Goal: Information Seeking & Learning: Learn about a topic

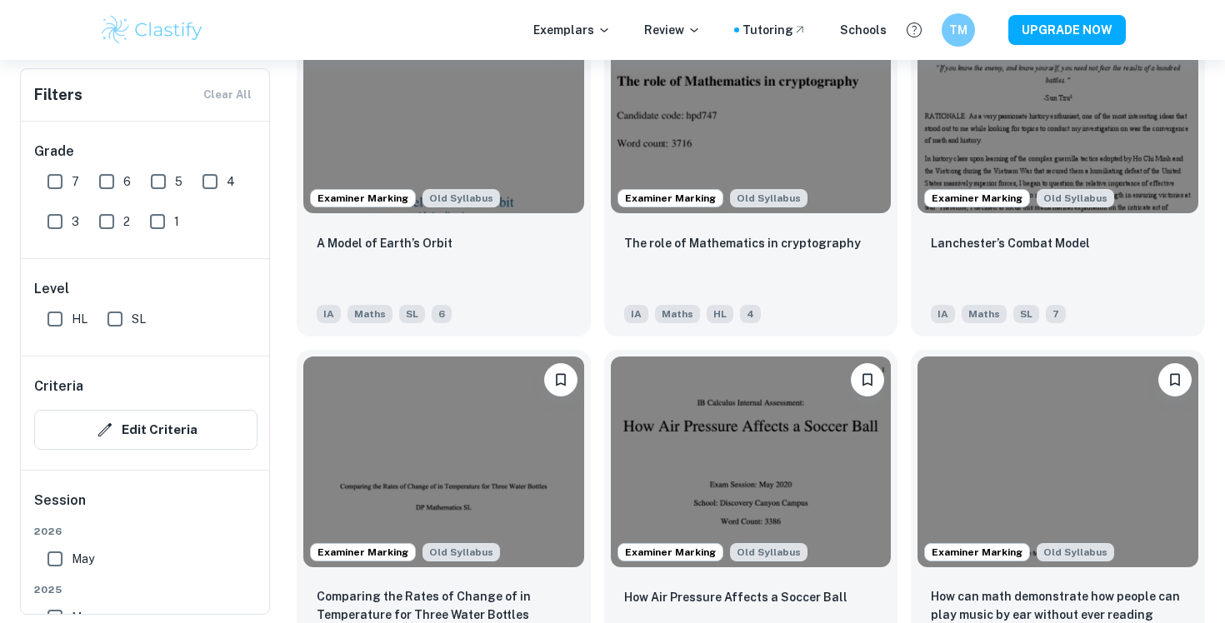
scroll to position [2010, 0]
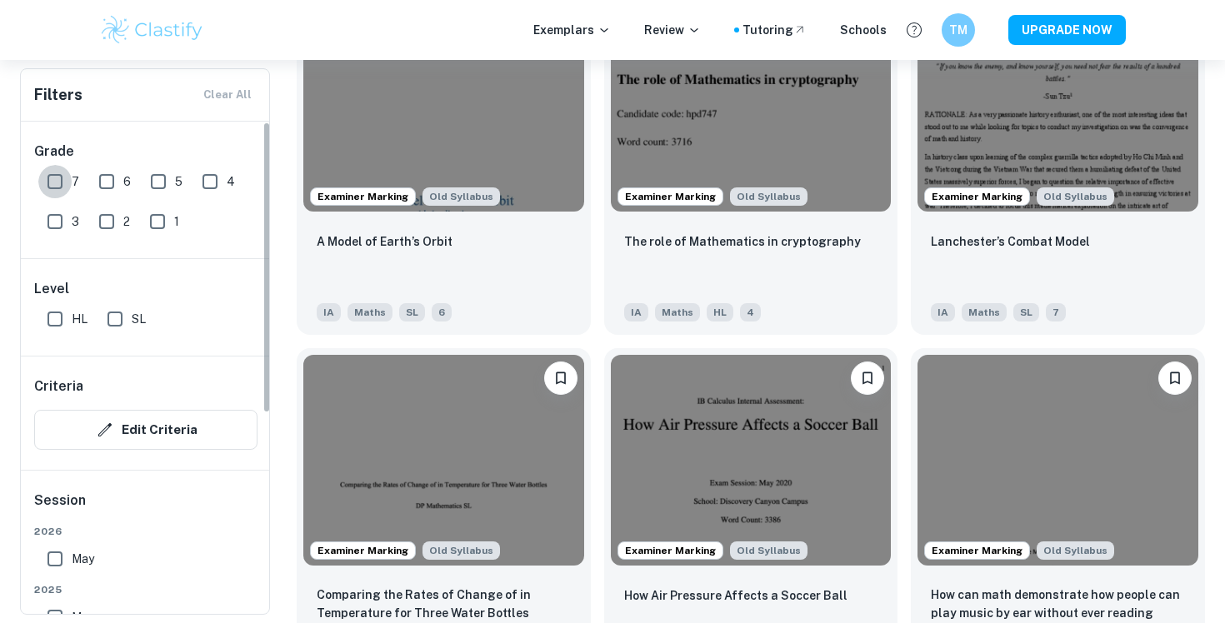
click at [50, 181] on input "7" at bounding box center [54, 181] width 33 height 33
checkbox input "true"
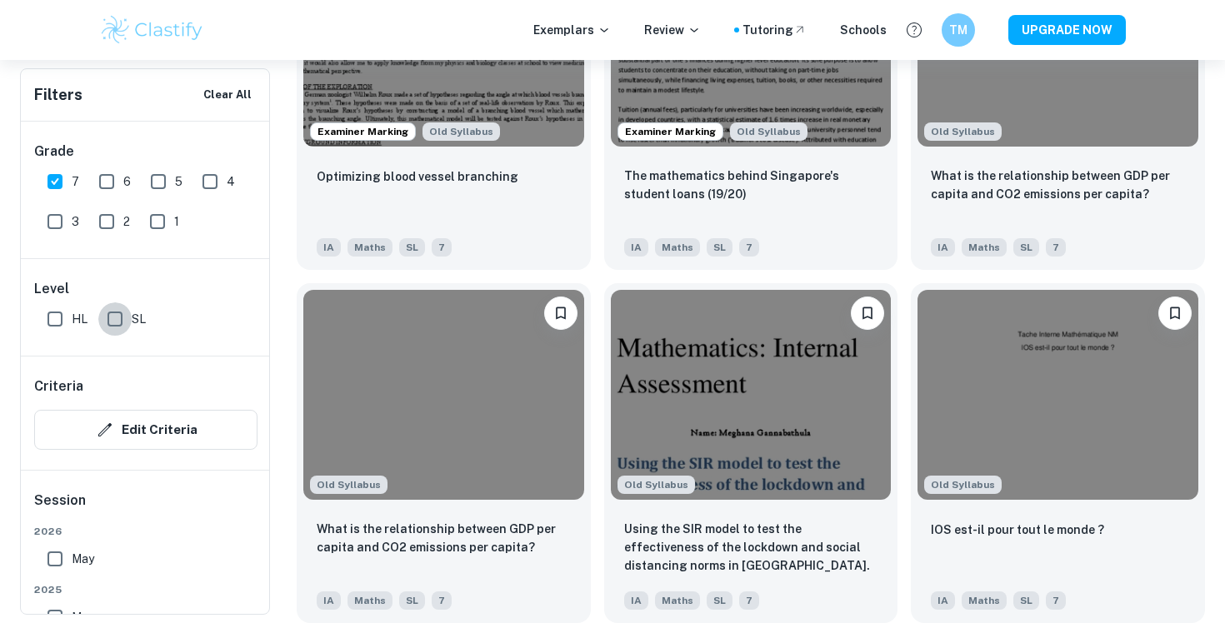
click at [108, 311] on input "SL" at bounding box center [114, 318] width 33 height 33
checkbox input "true"
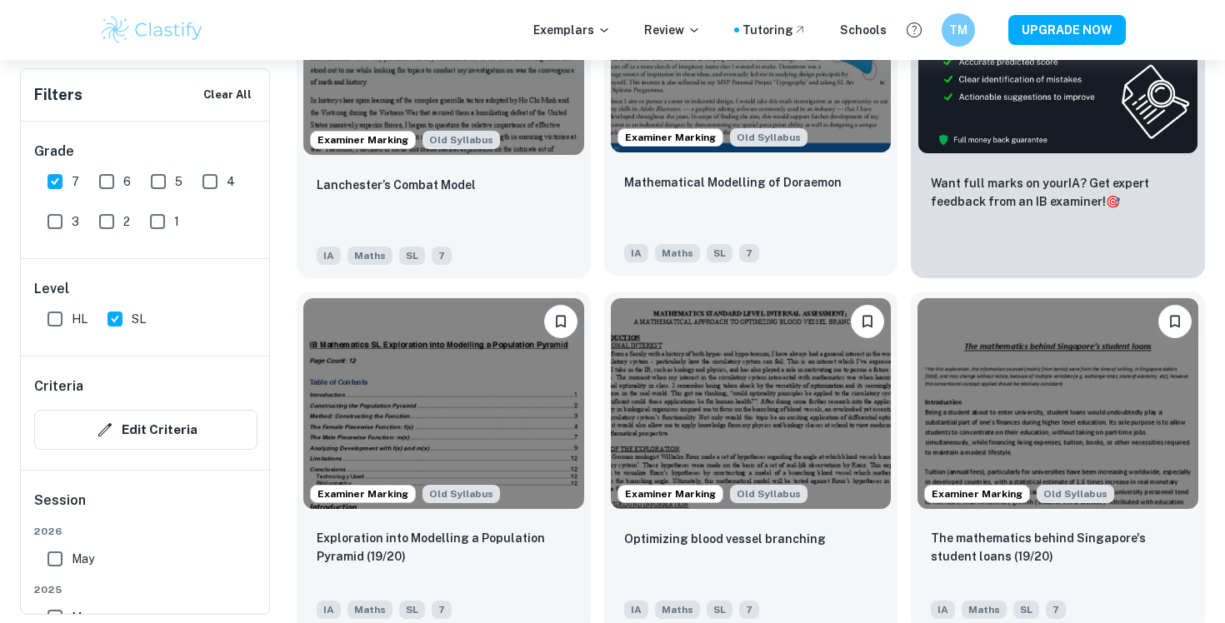
scroll to position [682, 0]
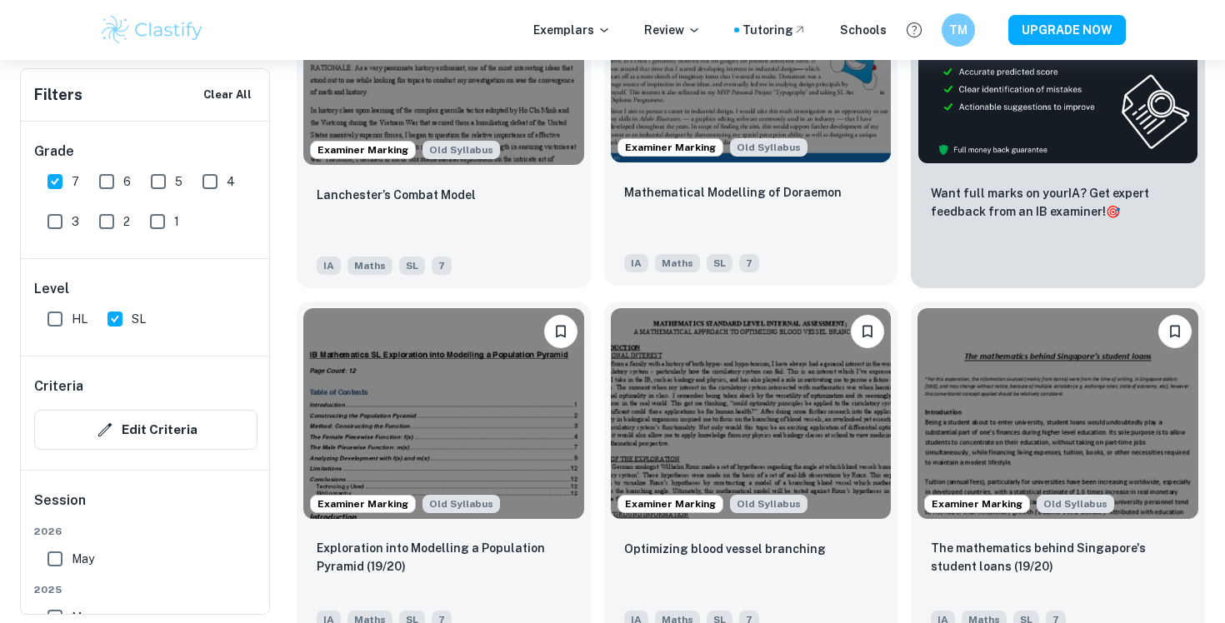
click at [707, 95] on img at bounding box center [751, 58] width 281 height 210
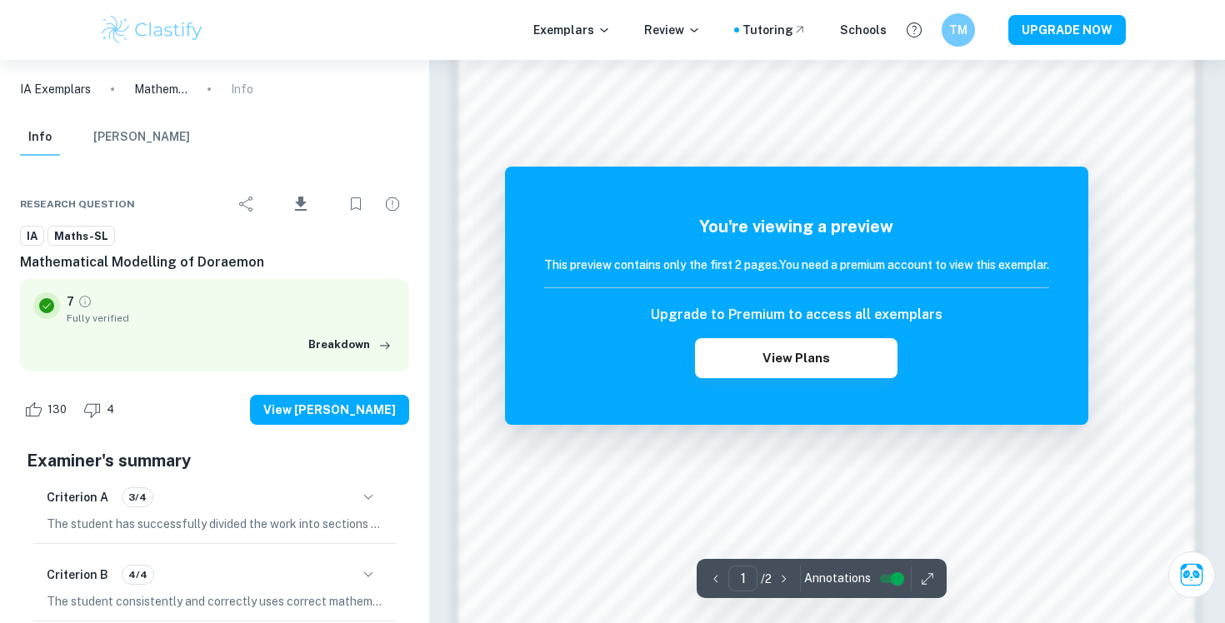
scroll to position [1655, 0]
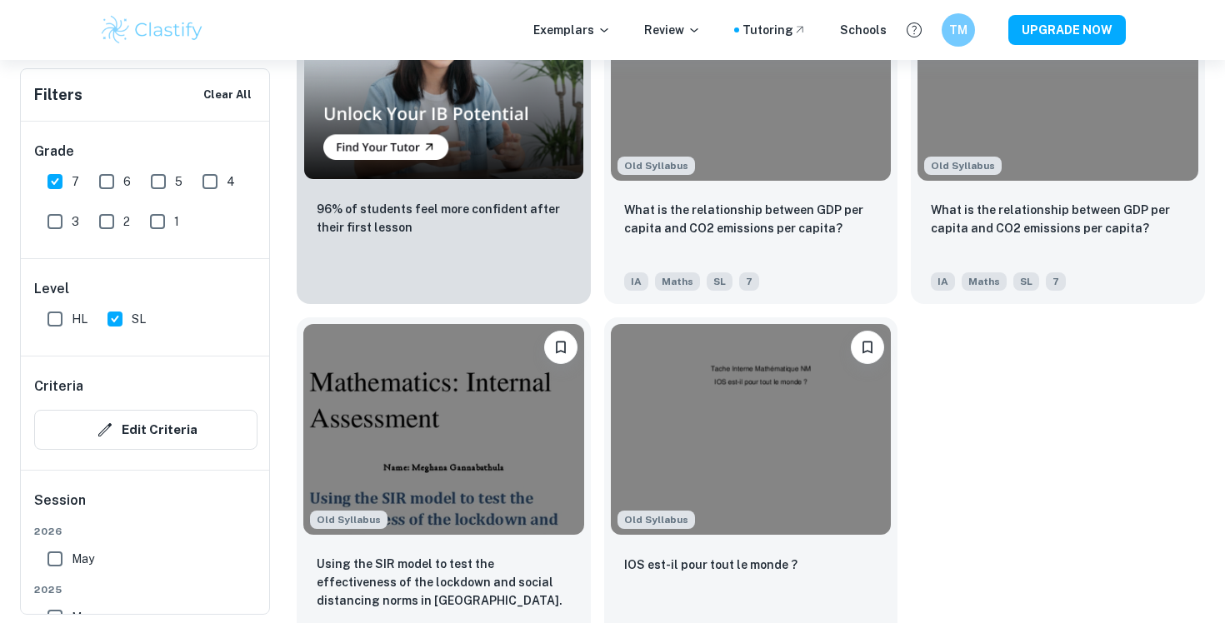
scroll to position [1370, 0]
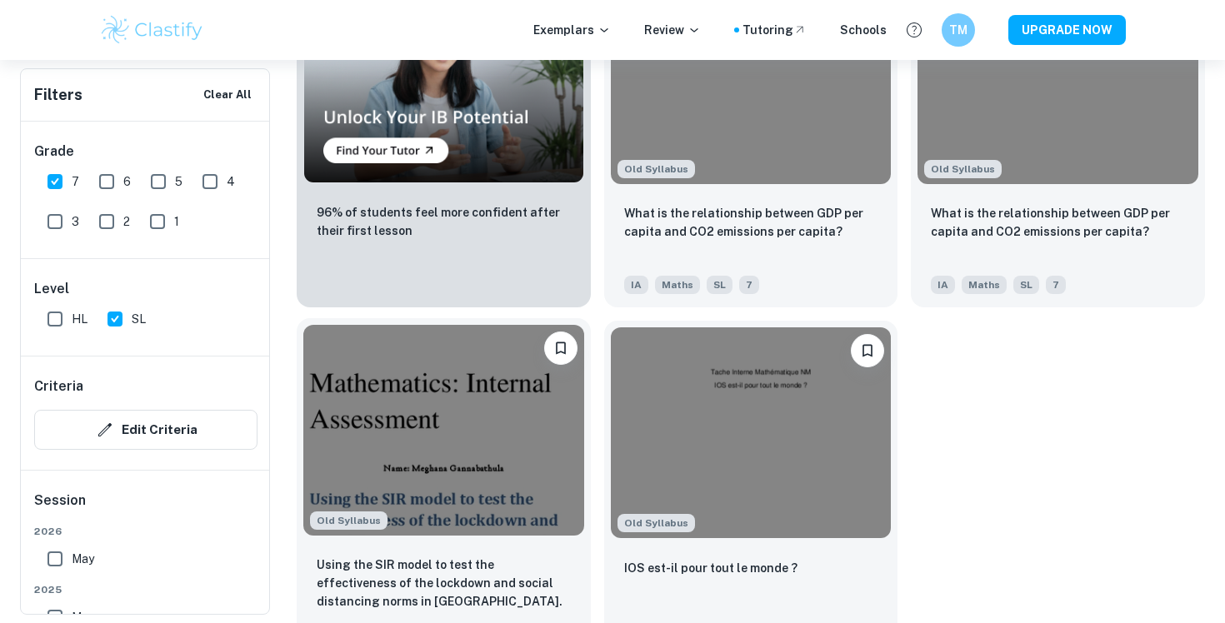
click at [393, 451] on img at bounding box center [443, 430] width 281 height 210
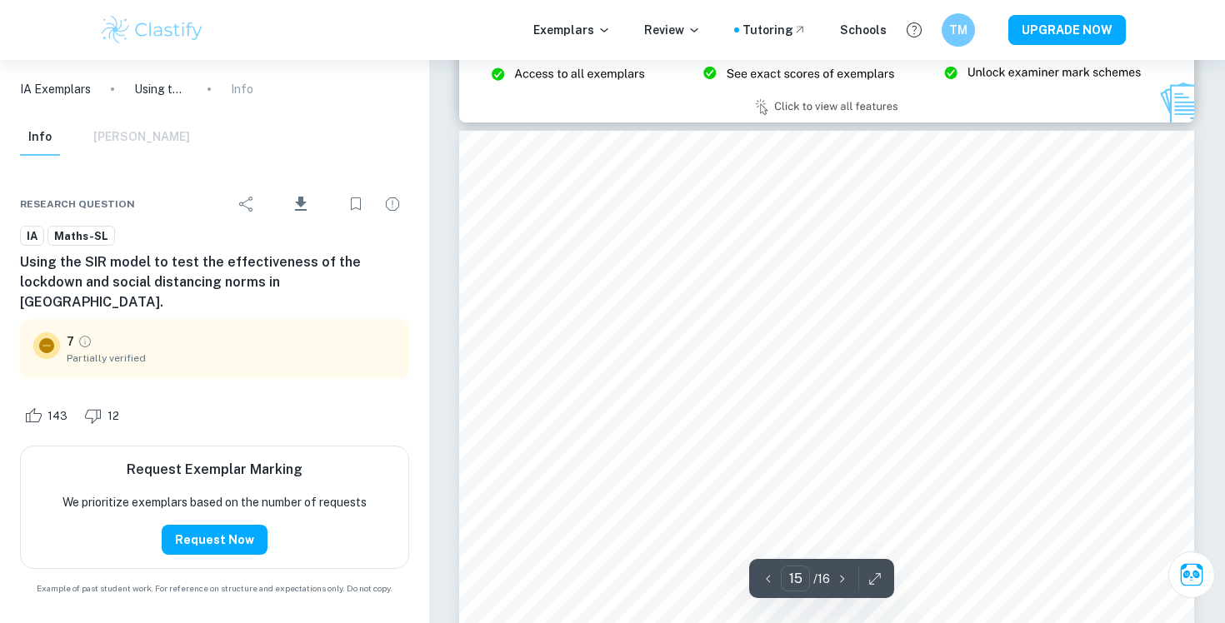
scroll to position [14068, 0]
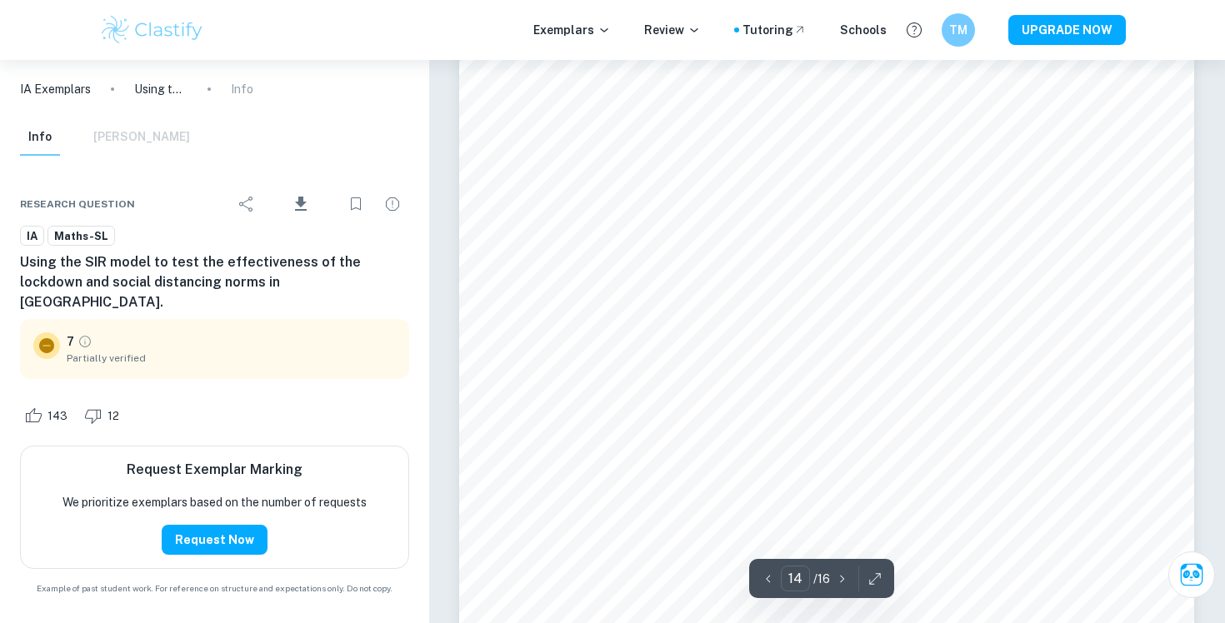
type input "13"
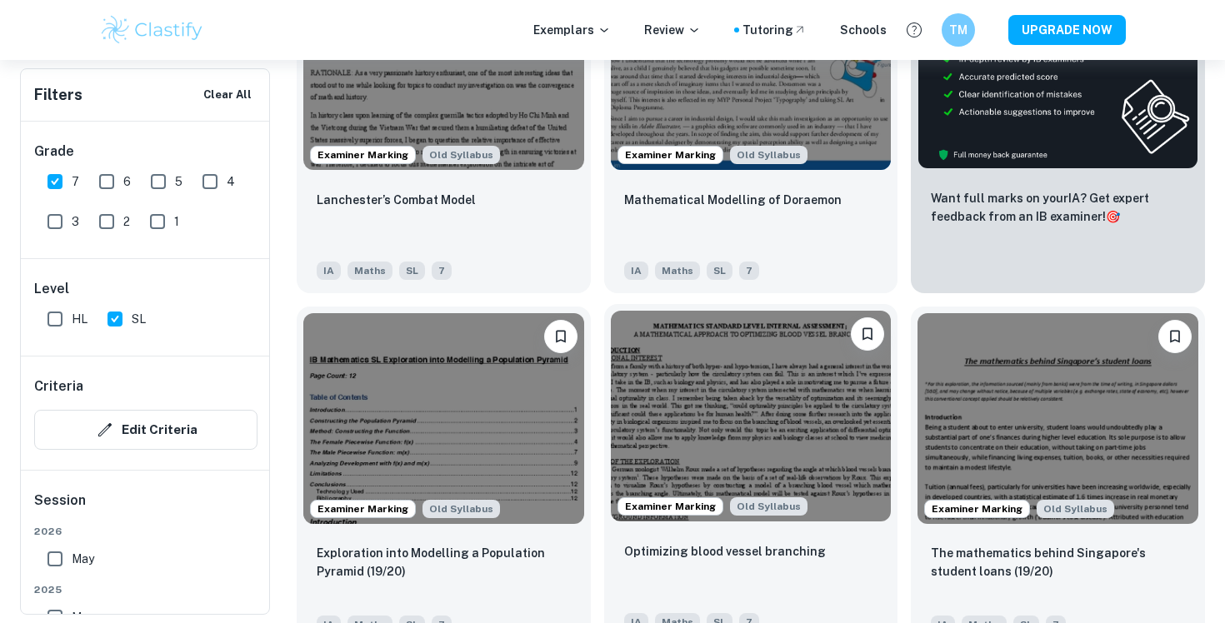
scroll to position [678, 0]
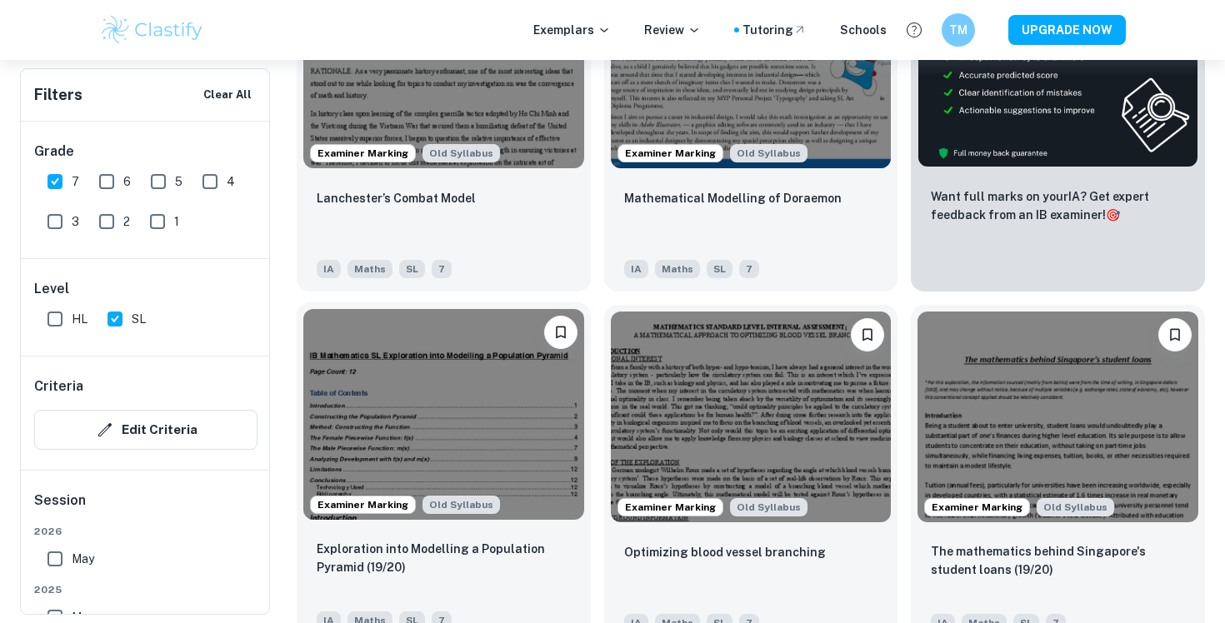
click at [444, 436] on img at bounding box center [443, 414] width 281 height 210
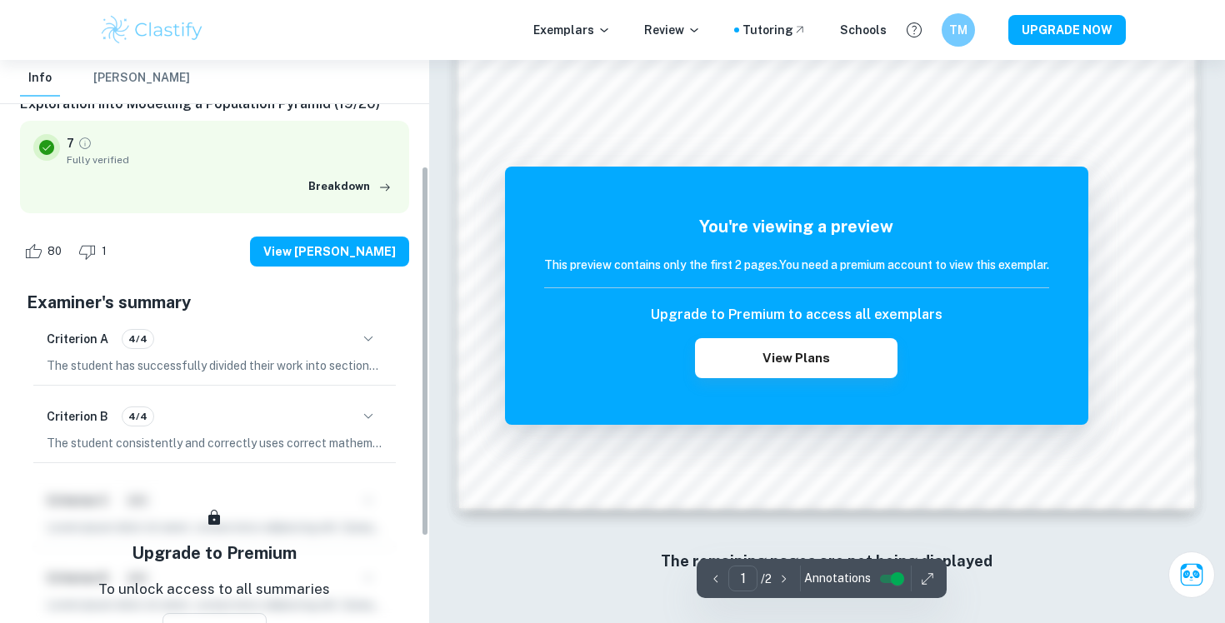
scroll to position [160, 0]
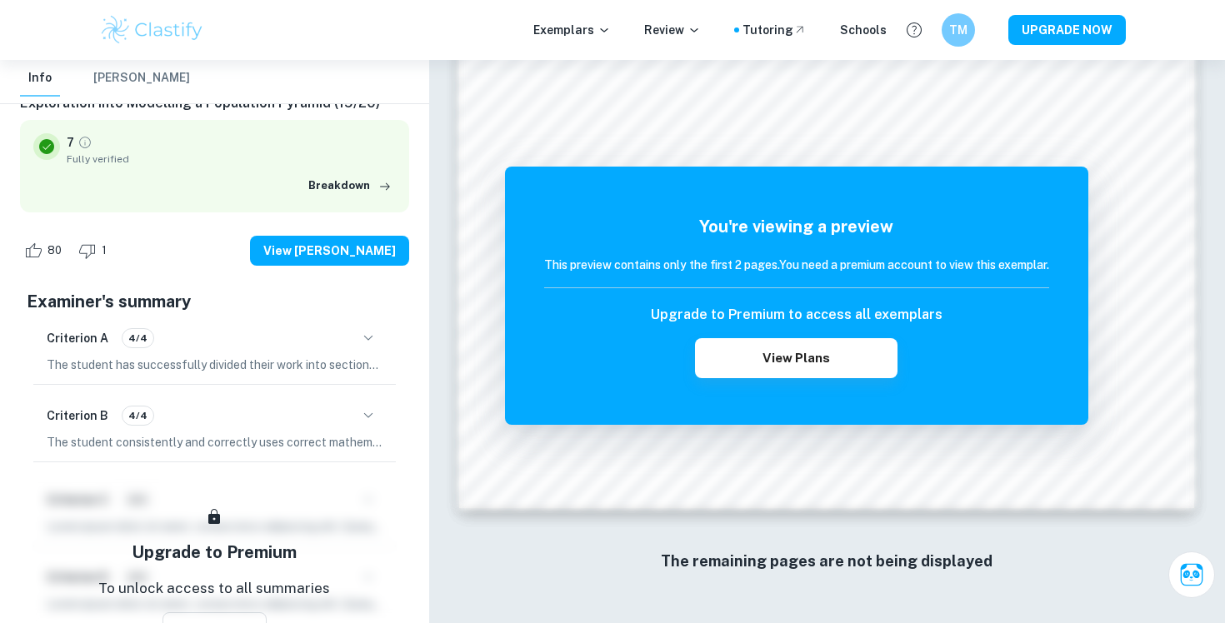
click at [362, 420] on icon "button" at bounding box center [368, 416] width 20 height 20
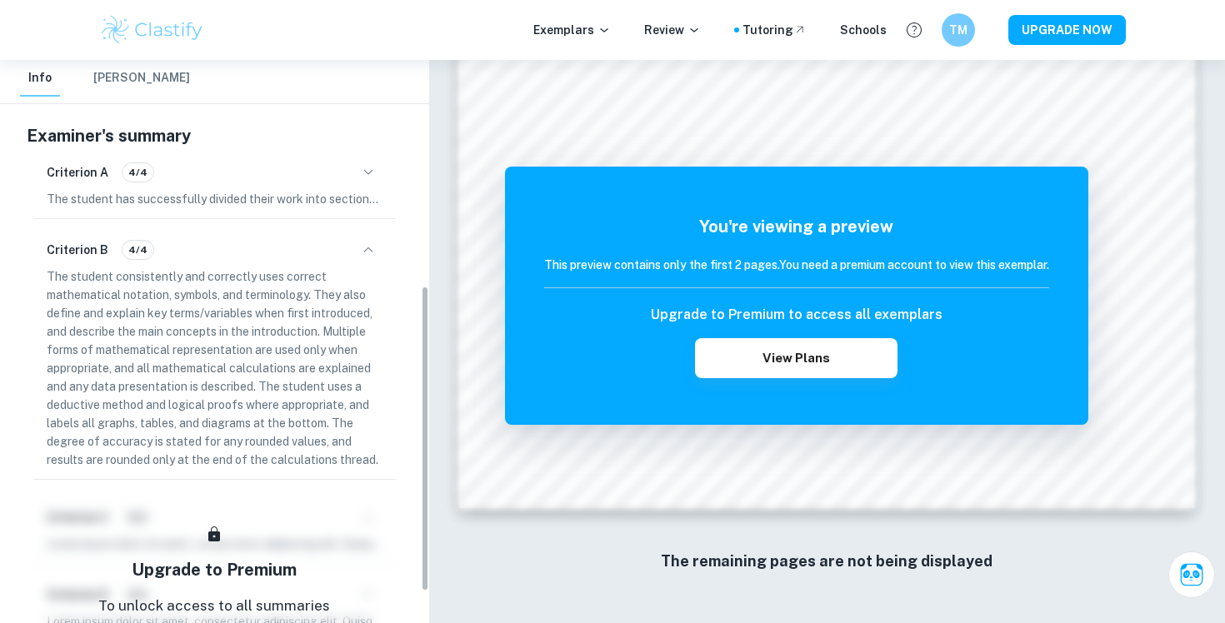
scroll to position [474, 0]
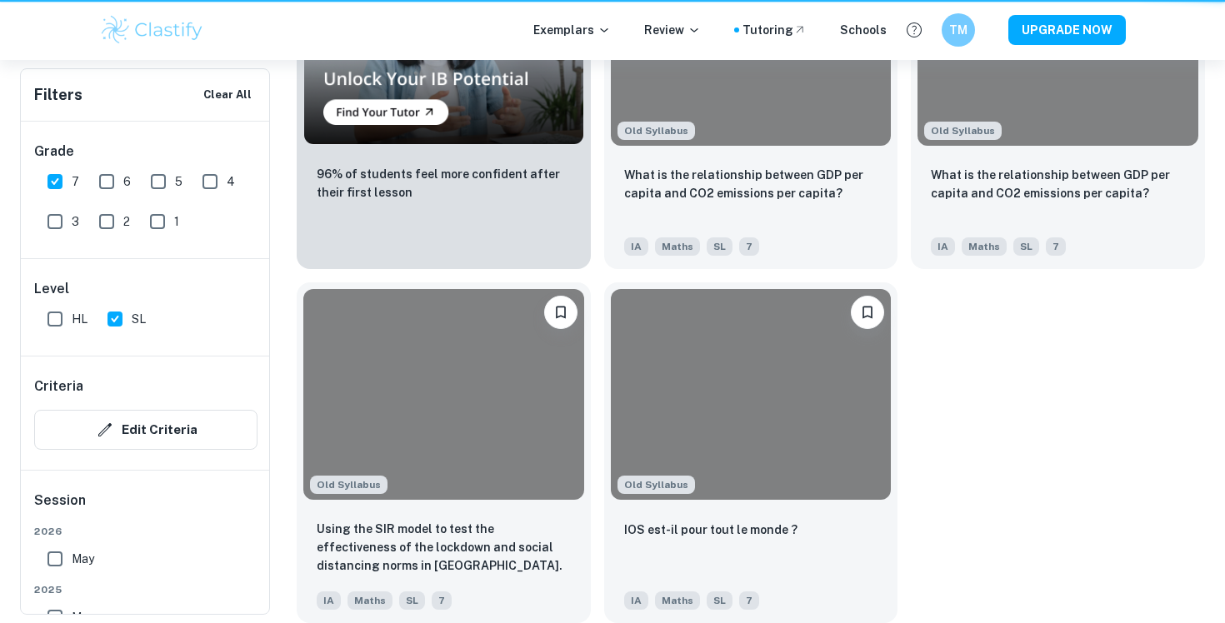
scroll to position [678, 0]
